Goal: Book appointment/travel/reservation

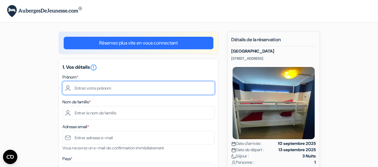
click at [96, 88] on input "text" at bounding box center [138, 87] width 152 height 13
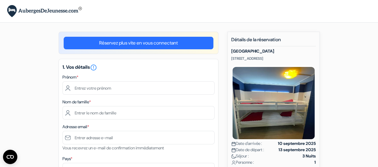
click at [121, 102] on div "Nom de famille *" at bounding box center [138, 108] width 152 height 21
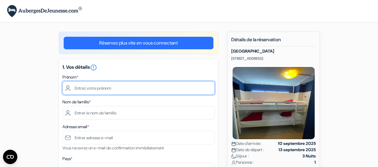
click at [121, 88] on input "text" at bounding box center [138, 87] width 152 height 13
type input "Armelle"
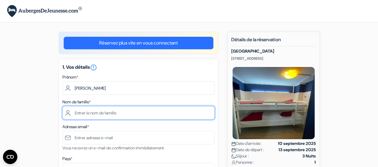
click at [115, 111] on input "text" at bounding box center [138, 112] width 152 height 13
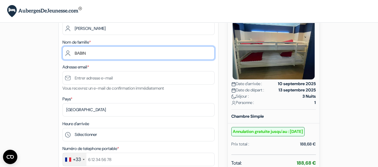
scroll to position [90, 0]
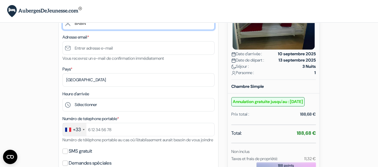
type input "[PERSON_NAME]"
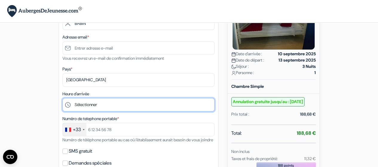
click at [99, 106] on select "Sélectionner 15:00 16:00 17:00 18:00 19:00 20:00 21:00 22:00 23:00 0:00" at bounding box center [138, 104] width 152 height 13
select select "15"
click at [62, 99] on select "Sélectionner 15:00 16:00 17:00 18:00 19:00 20:00 21:00 22:00 23:00 0:00" at bounding box center [138, 104] width 152 height 13
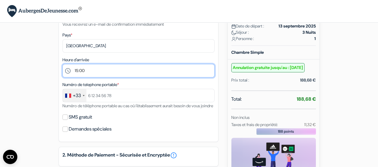
scroll to position [150, 0]
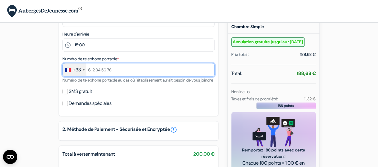
click at [113, 70] on input "text" at bounding box center [138, 69] width 152 height 13
type input "622087218"
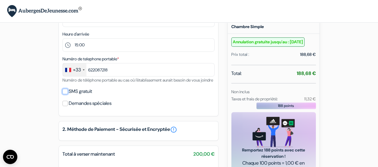
click at [65, 94] on input "SMS gratuit" at bounding box center [64, 91] width 5 height 5
checkbox input "true"
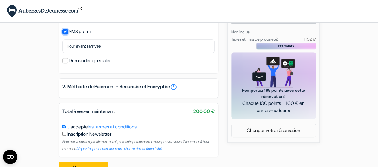
scroll to position [234, 0]
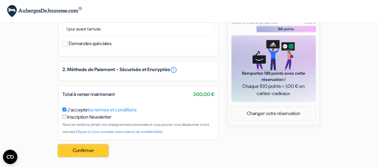
click at [100, 150] on button "Confirmer Loading..." at bounding box center [84, 150] width 50 height 11
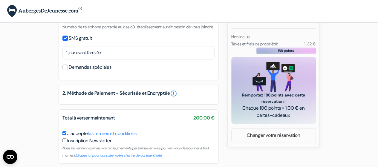
scroll to position [236, 0]
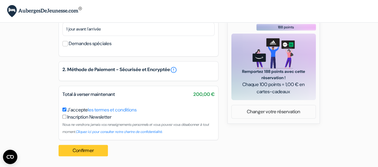
type input "[EMAIL_ADDRESS][DOMAIN_NAME]"
click at [95, 152] on button "Confirmer Loading..." at bounding box center [84, 150] width 50 height 11
click at [76, 150] on div "Confirmer Loading... Traitement de la demande..." at bounding box center [85, 150] width 53 height 21
click at [75, 150] on div "Confirmer Loading... Traitement de la demande..." at bounding box center [85, 150] width 53 height 21
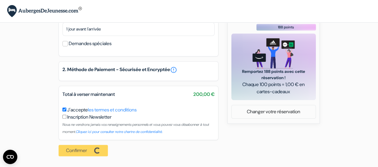
click at [64, 118] on input "checkbox" at bounding box center [64, 117] width 4 height 4
checkbox input "true"
click at [85, 149] on div "Confirmer Loading... Traitement de la demande..." at bounding box center [85, 150] width 53 height 21
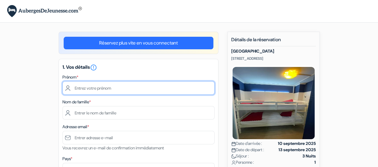
click at [99, 87] on input "text" at bounding box center [138, 87] width 152 height 13
type input "Armelle"
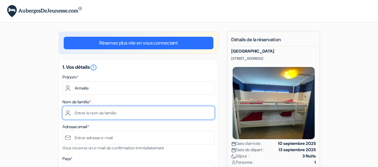
click at [93, 112] on input "text" at bounding box center [138, 112] width 152 height 13
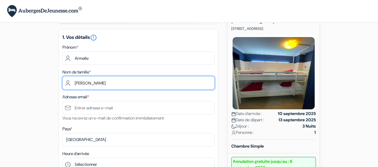
type input "[PERSON_NAME]"
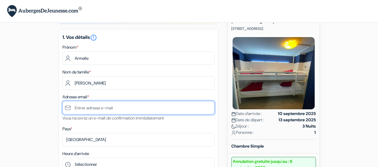
click at [93, 110] on input "text" at bounding box center [138, 107] width 152 height 13
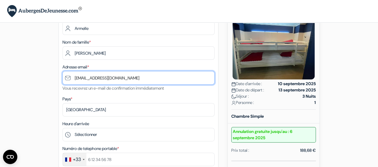
scroll to position [120, 0]
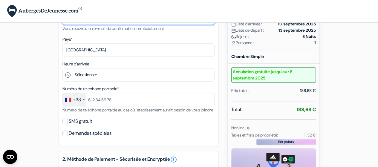
type input "[EMAIL_ADDRESS][DOMAIN_NAME]"
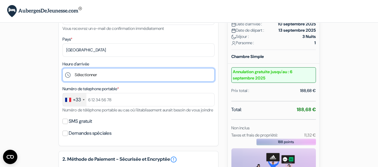
click at [85, 76] on select "Sélectionner 15:00 16:00 17:00 18:00 19:00 20:00 21:00 22:00 23:00 0:00" at bounding box center [138, 74] width 152 height 13
click at [62, 69] on select "Sélectionner 15:00 16:00 17:00 18:00 19:00 20:00 21:00 22:00 23:00 0:00" at bounding box center [138, 74] width 152 height 13
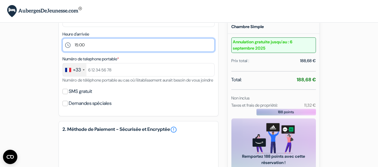
click at [94, 44] on select "Sélectionner 15:00 16:00 17:00 18:00 19:00 20:00 21:00 22:00 23:00 0:00" at bounding box center [138, 44] width 152 height 13
select select "16"
click at [62, 39] on select "Sélectionner 15:00 16:00 17:00 18:00 19:00 20:00 21:00 22:00 23:00 0:00" at bounding box center [138, 44] width 152 height 13
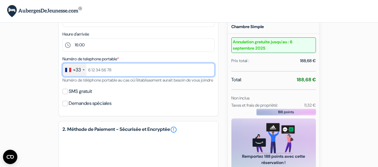
click at [92, 69] on input "text" at bounding box center [138, 69] width 152 height 13
type input "622087218"
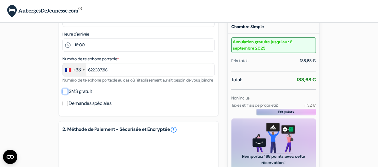
click at [65, 94] on input "SMS gratuit" at bounding box center [64, 91] width 5 height 5
checkbox input "true"
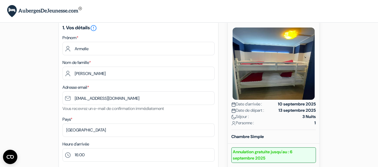
scroll to position [30, 0]
